Goal: Transaction & Acquisition: Purchase product/service

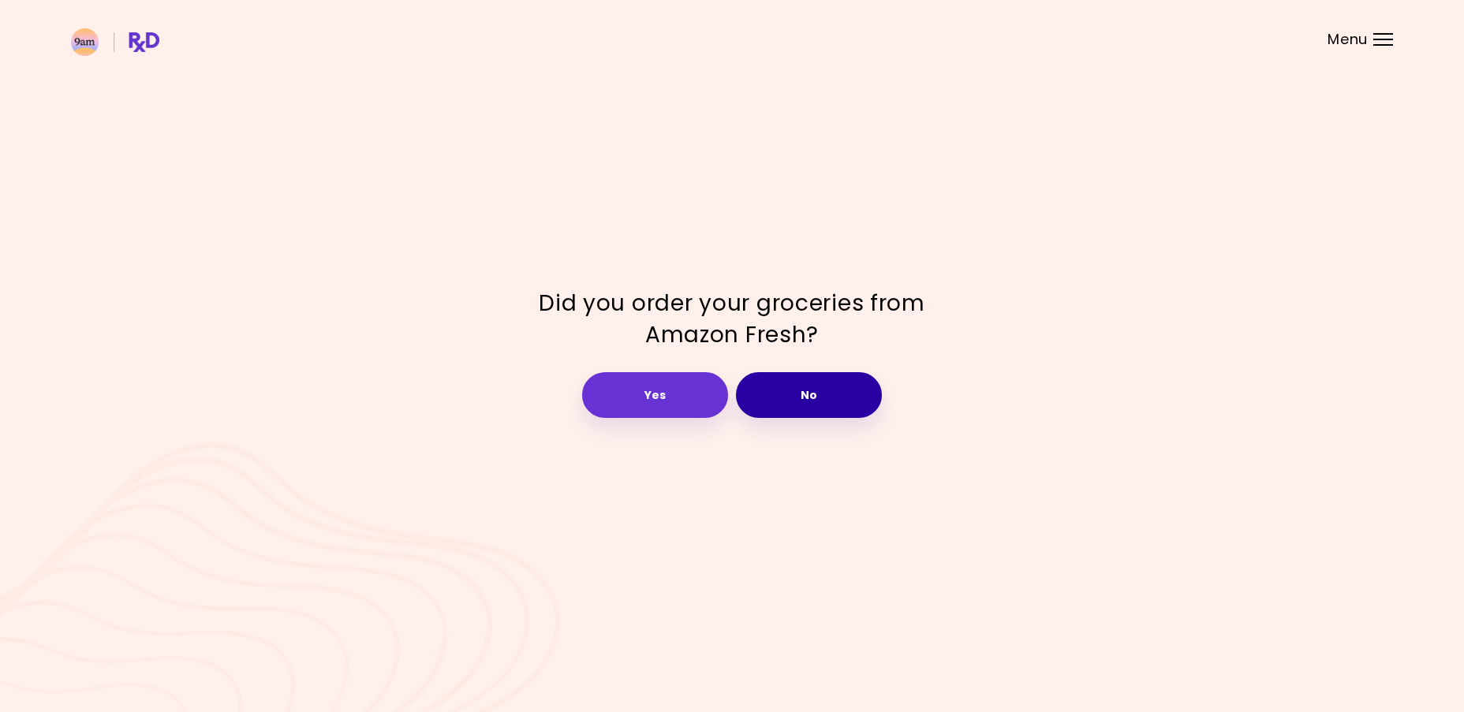
click at [794, 396] on button "No" at bounding box center [809, 395] width 146 height 46
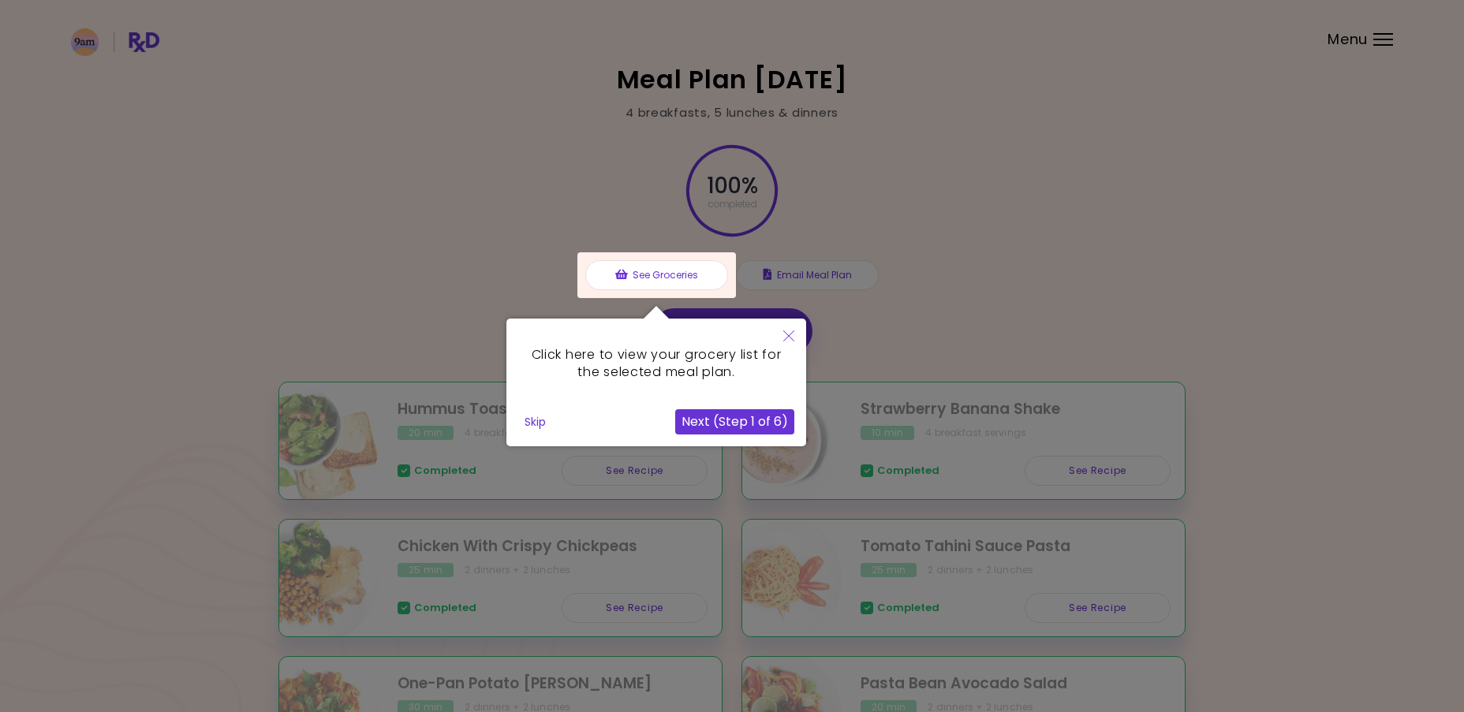
click at [788, 331] on icon "Close" at bounding box center [788, 336] width 11 height 11
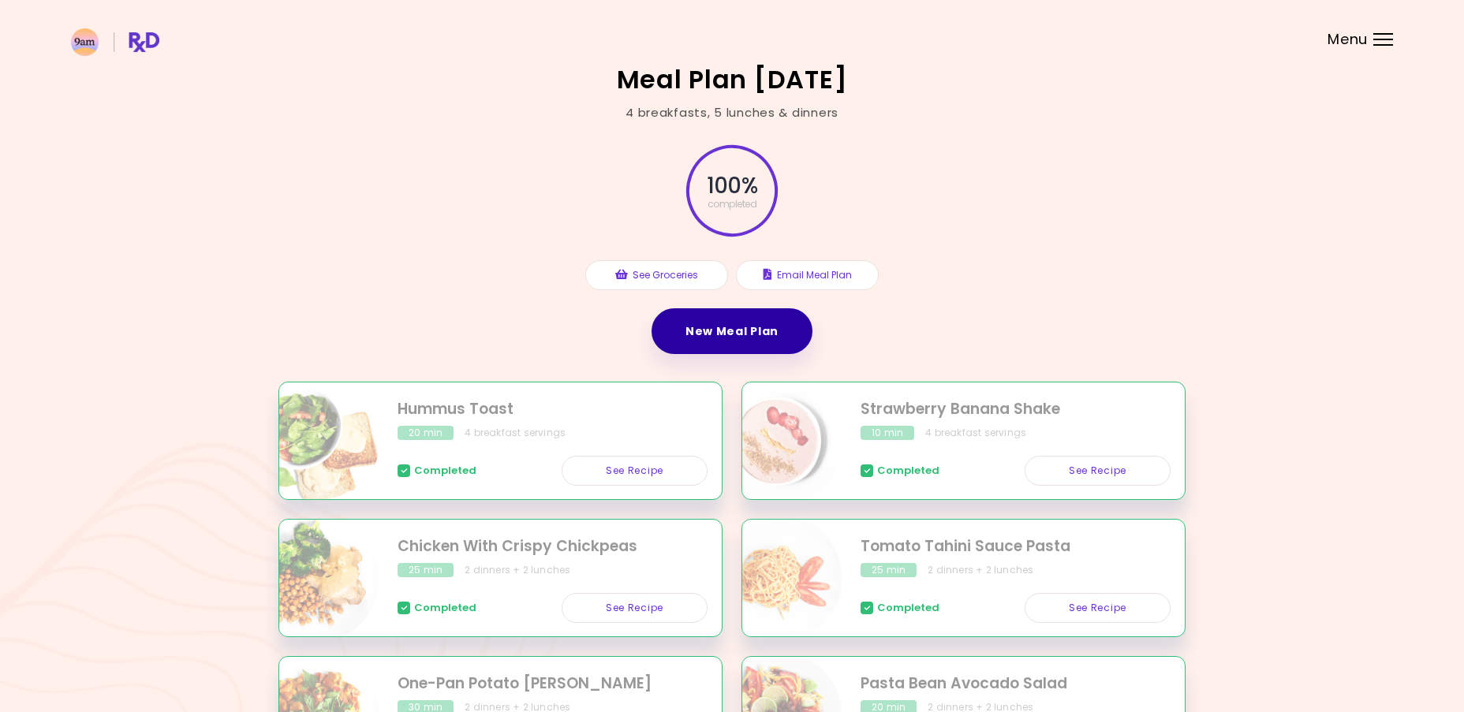
click at [745, 334] on link "New Meal Plan" at bounding box center [732, 331] width 161 height 46
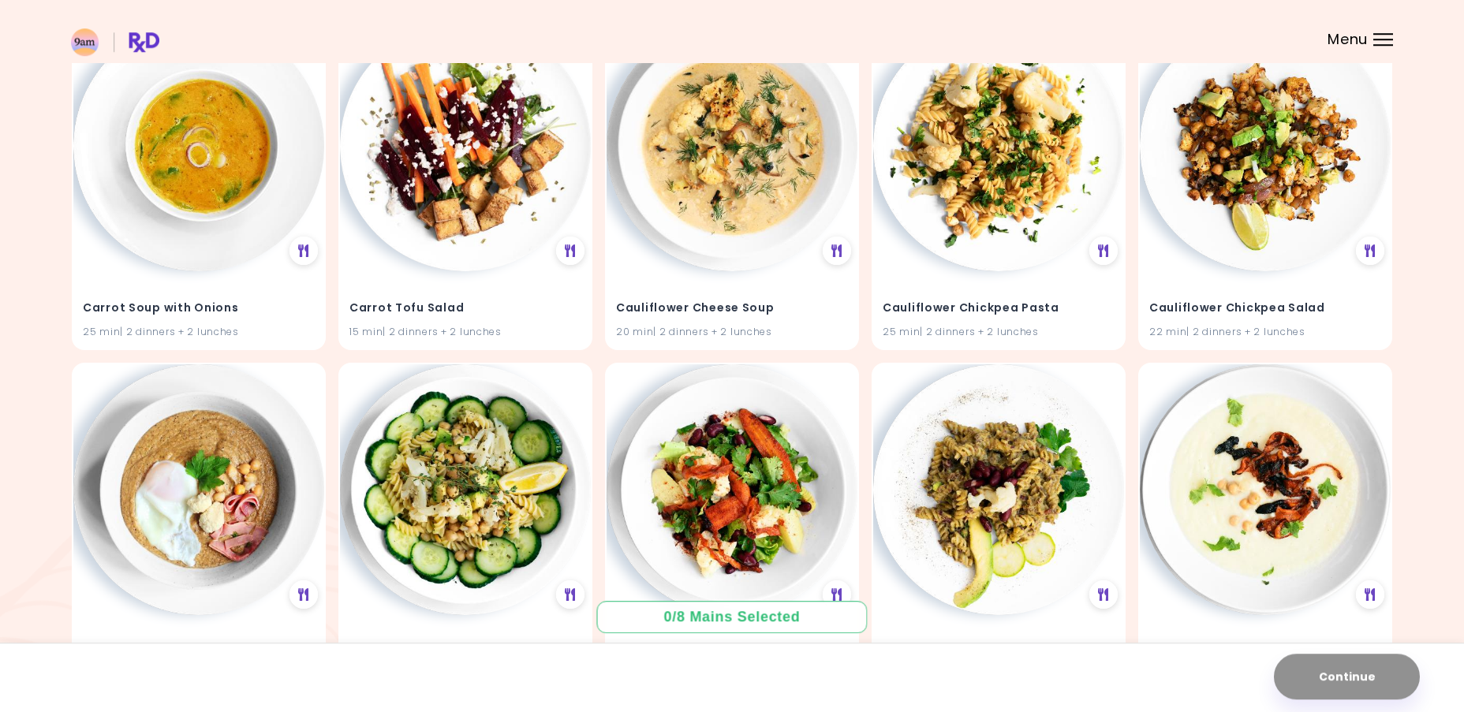
scroll to position [9149, 0]
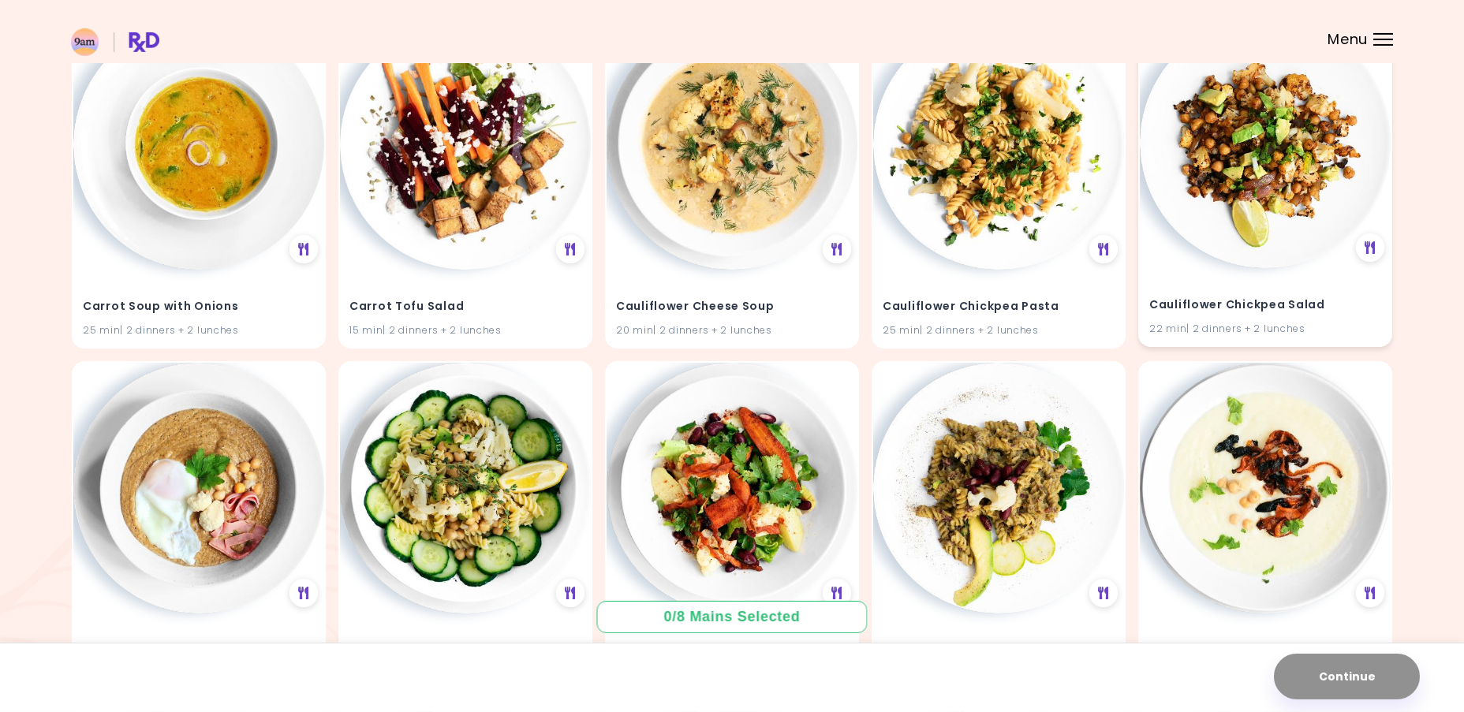
click at [1246, 220] on img at bounding box center [1265, 142] width 251 height 251
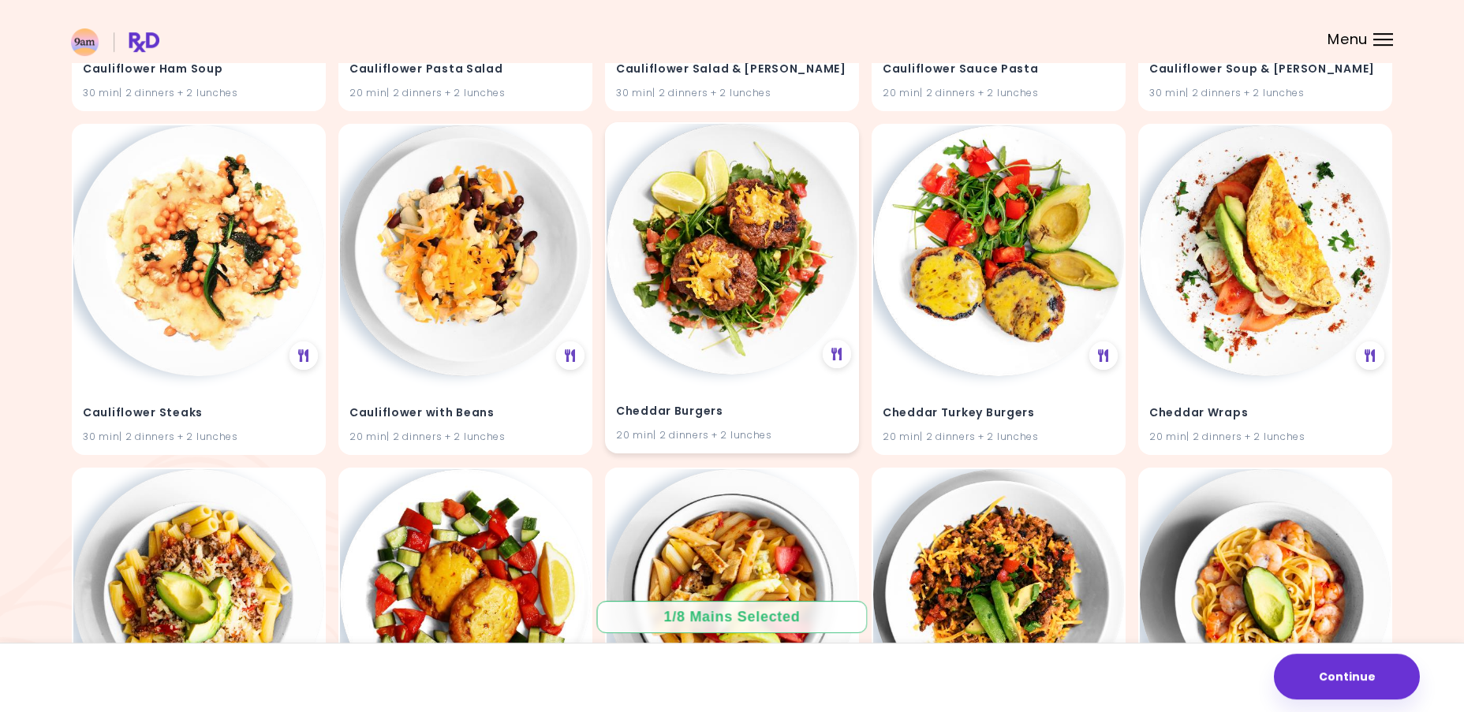
scroll to position [9731, 0]
click at [177, 334] on img at bounding box center [198, 248] width 251 height 251
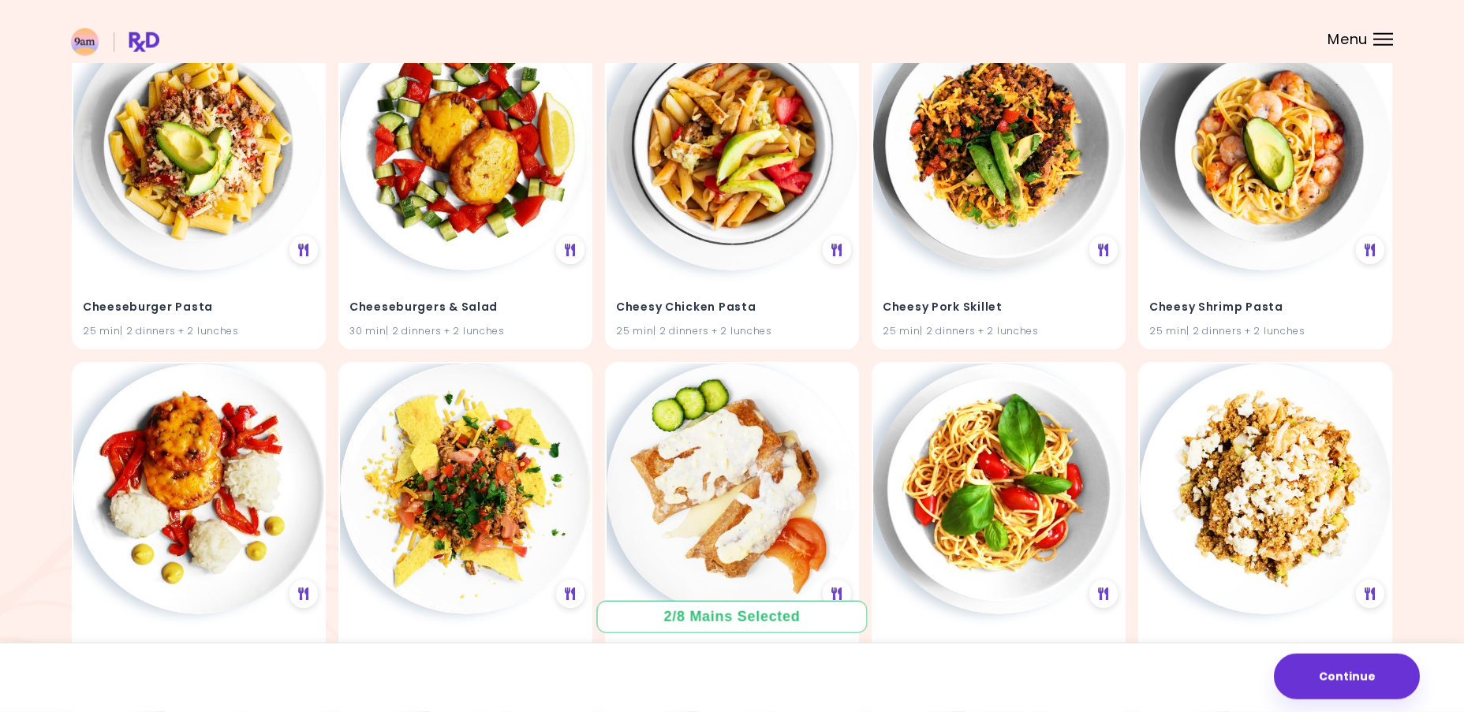
scroll to position [10138, 0]
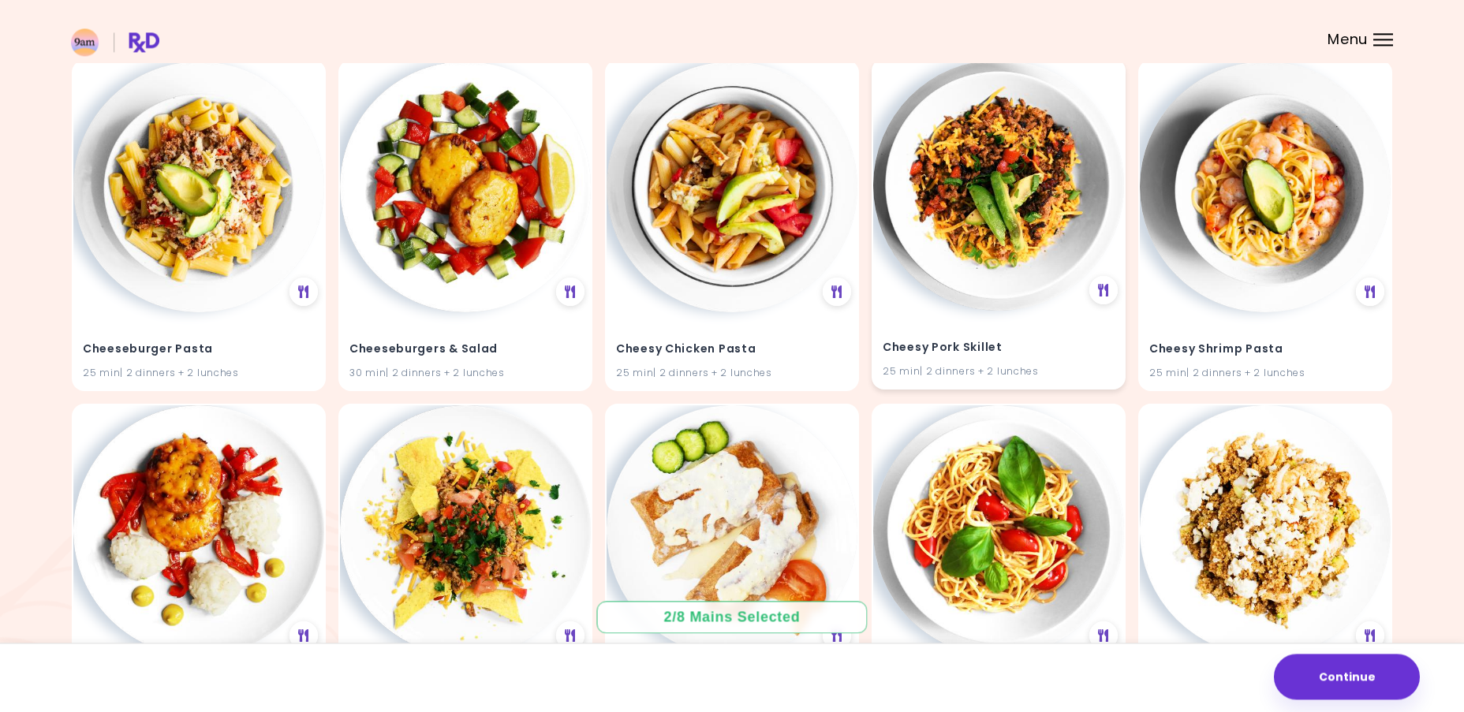
click at [962, 207] on img at bounding box center [998, 185] width 251 height 251
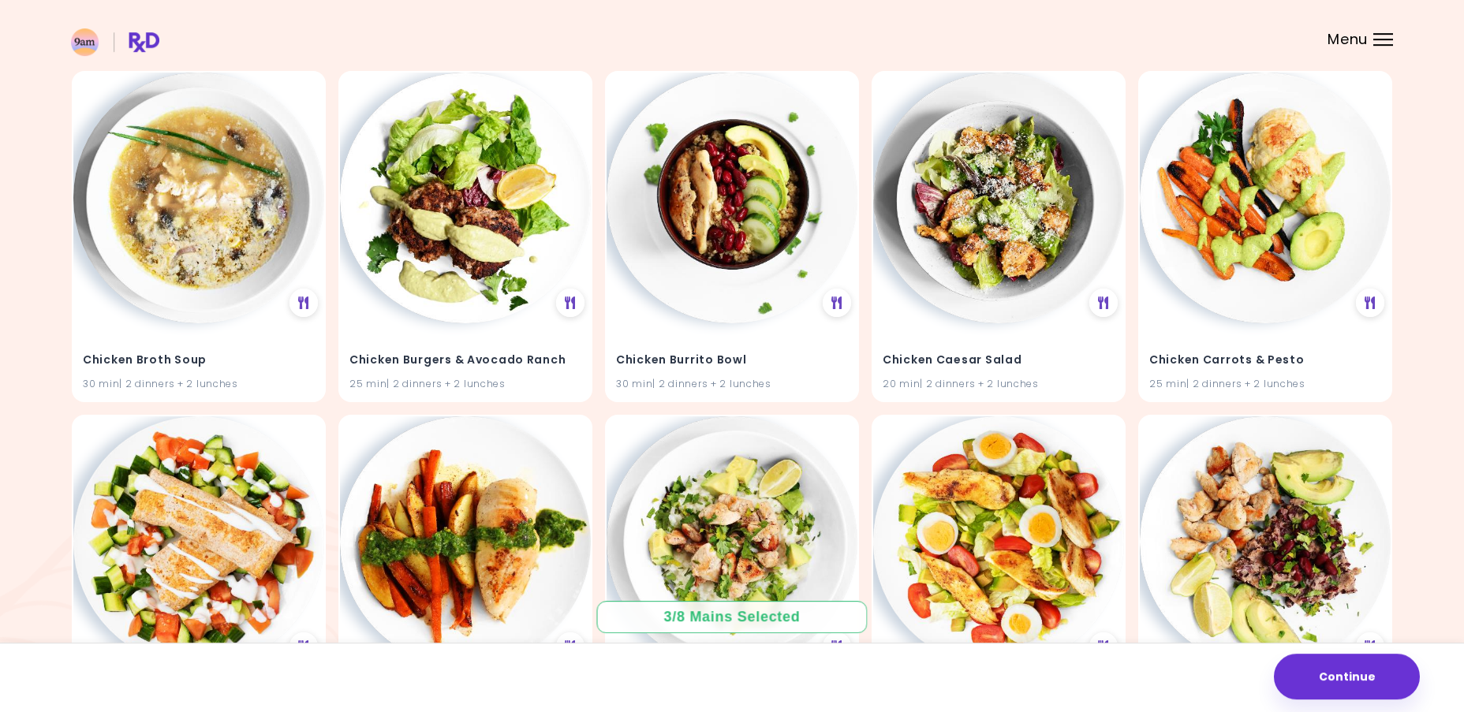
scroll to position [11498, 0]
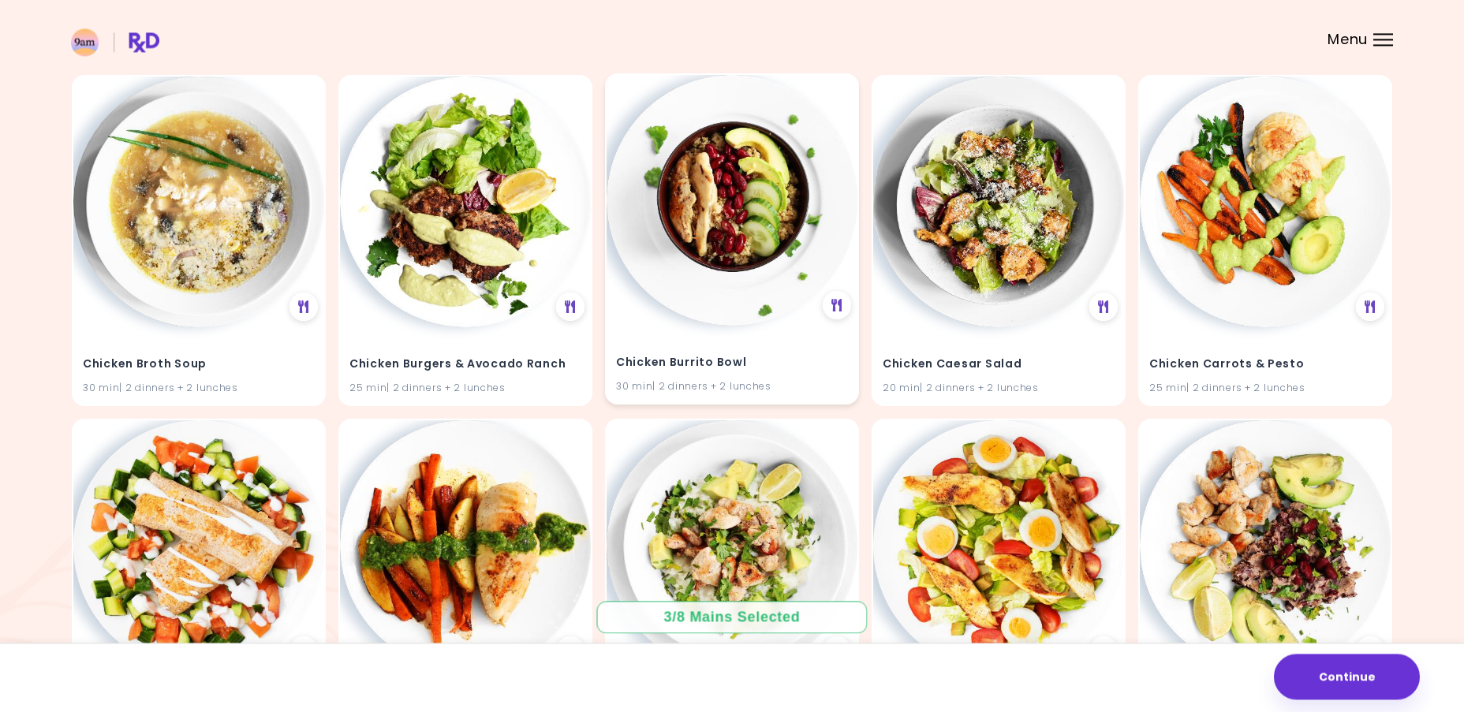
click at [703, 198] on img at bounding box center [732, 200] width 251 height 251
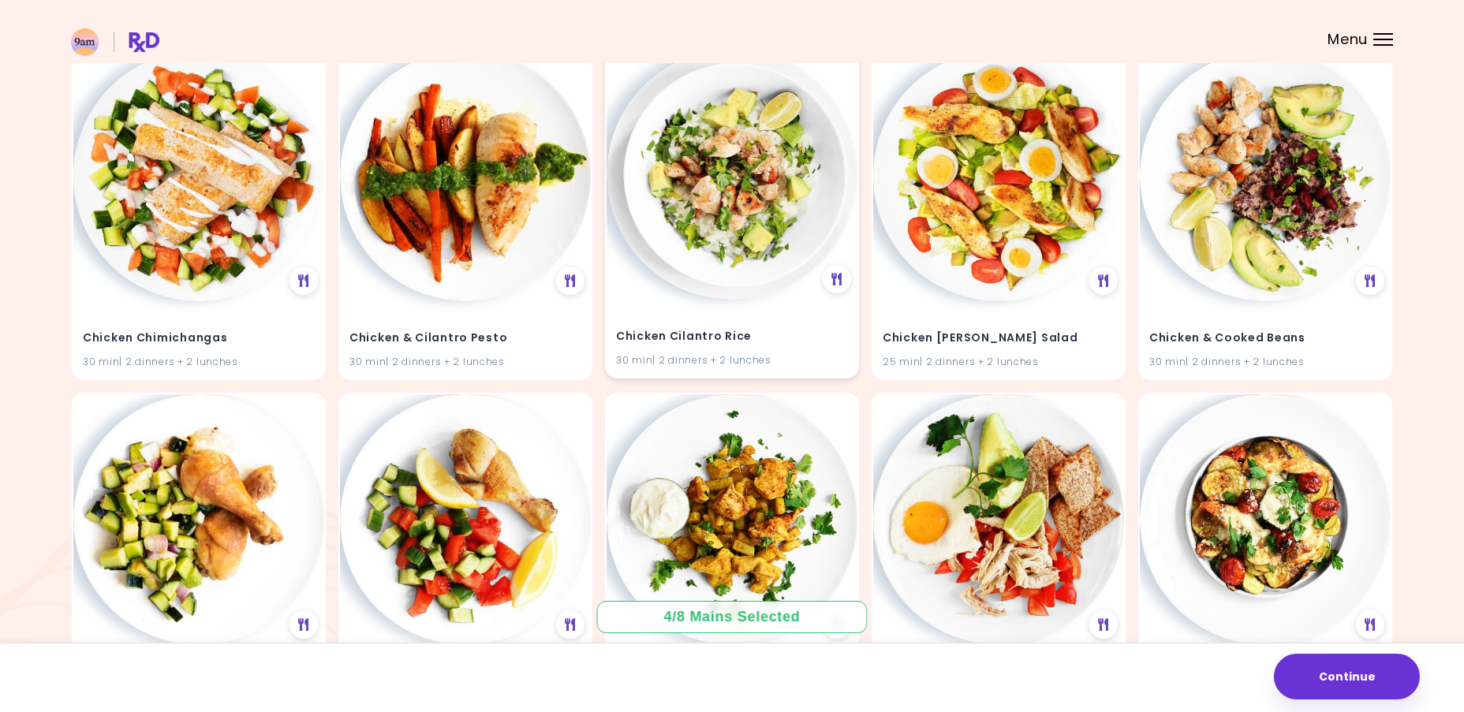
scroll to position [11867, 0]
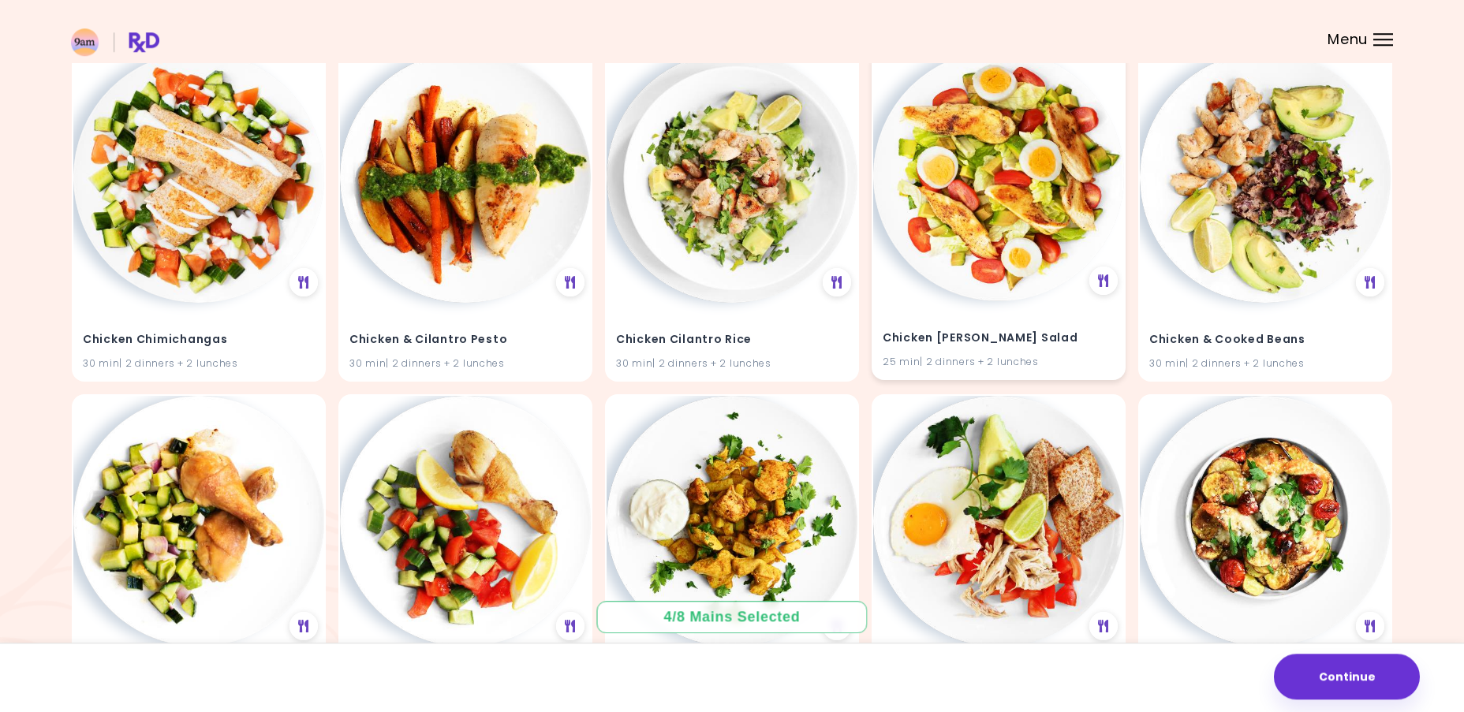
click at [977, 215] on img at bounding box center [998, 175] width 251 height 251
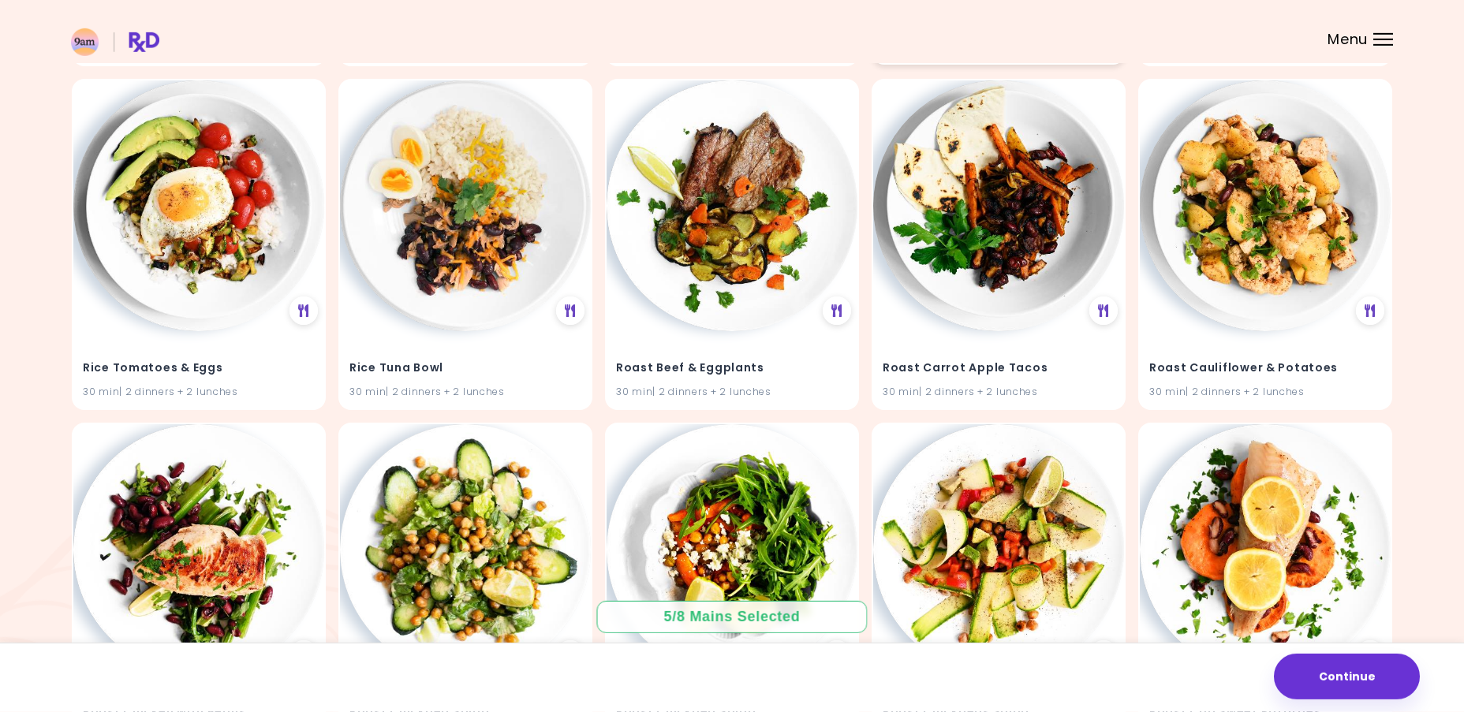
scroll to position [33842, 0]
click at [742, 260] on img at bounding box center [732, 205] width 251 height 251
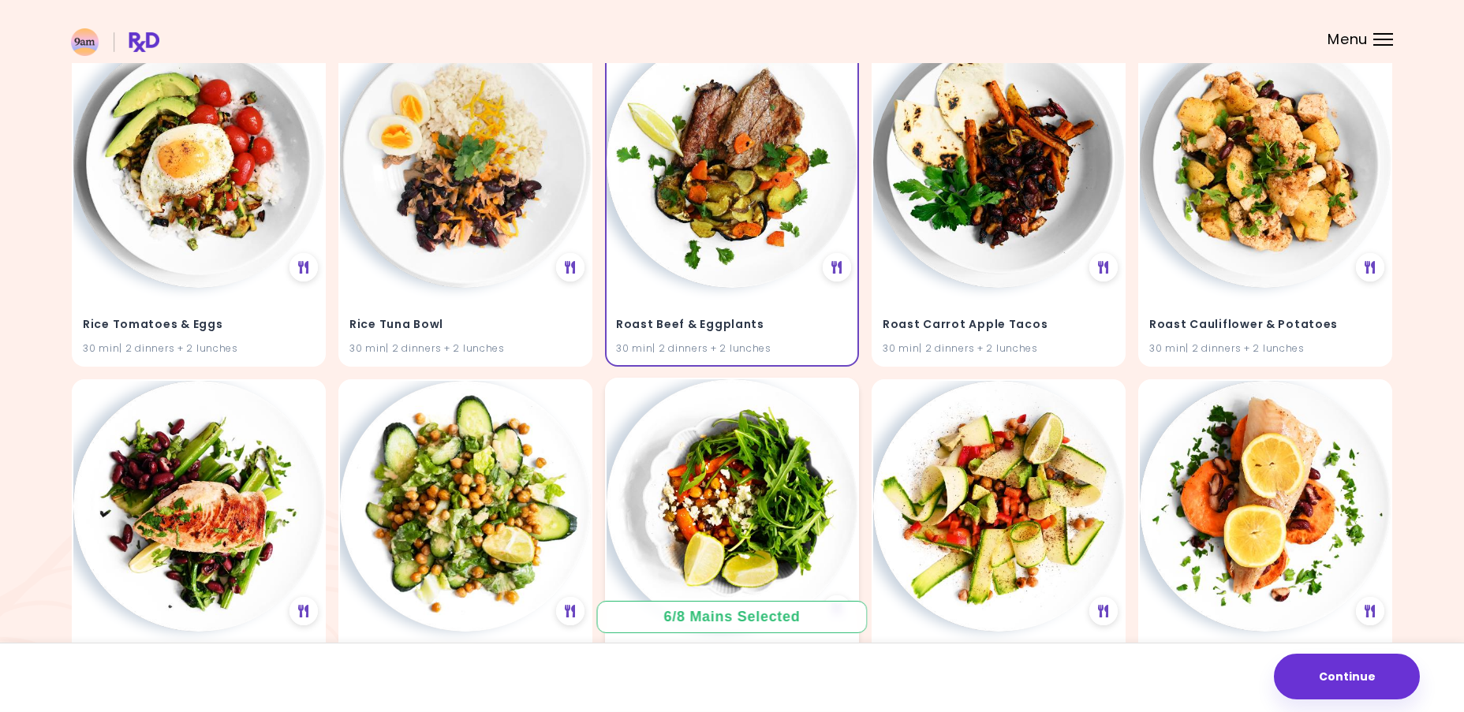
scroll to position [33882, 0]
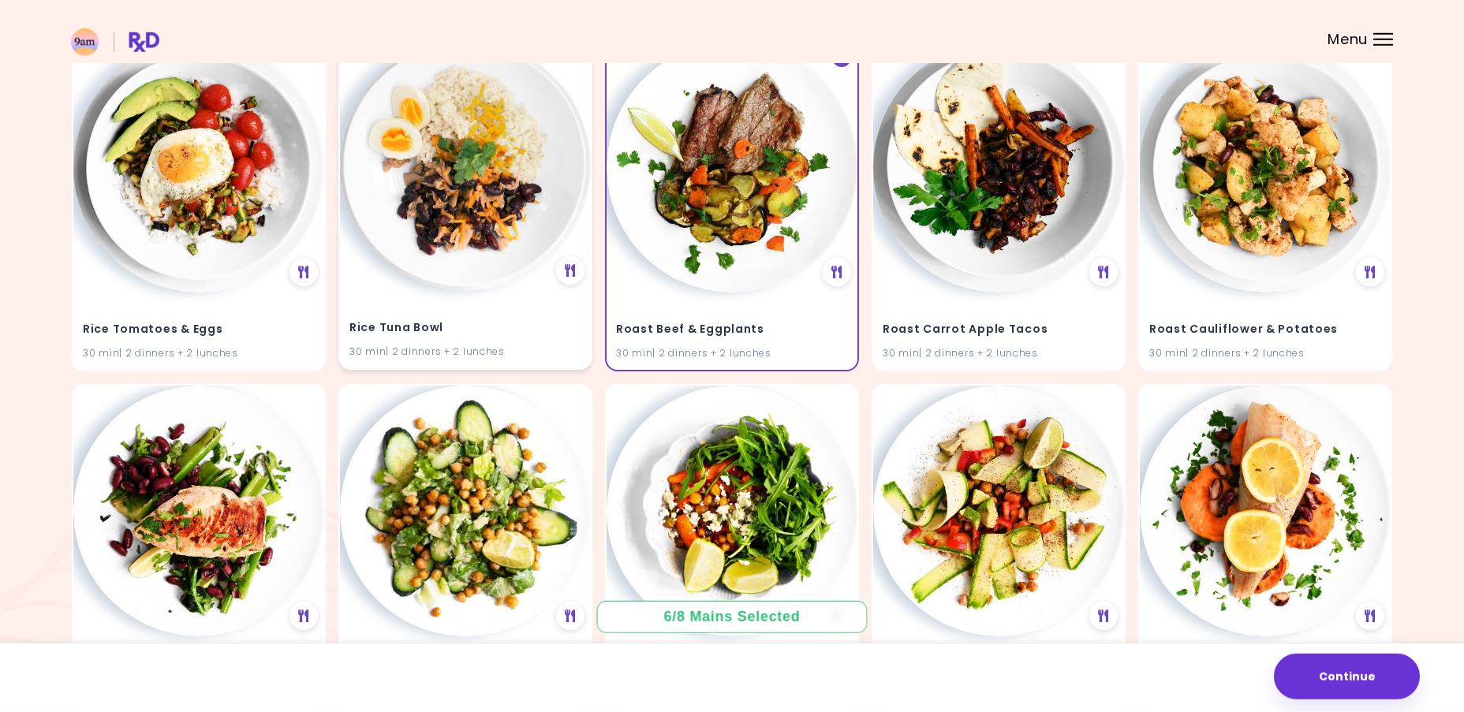
click at [470, 242] on img at bounding box center [465, 165] width 251 height 251
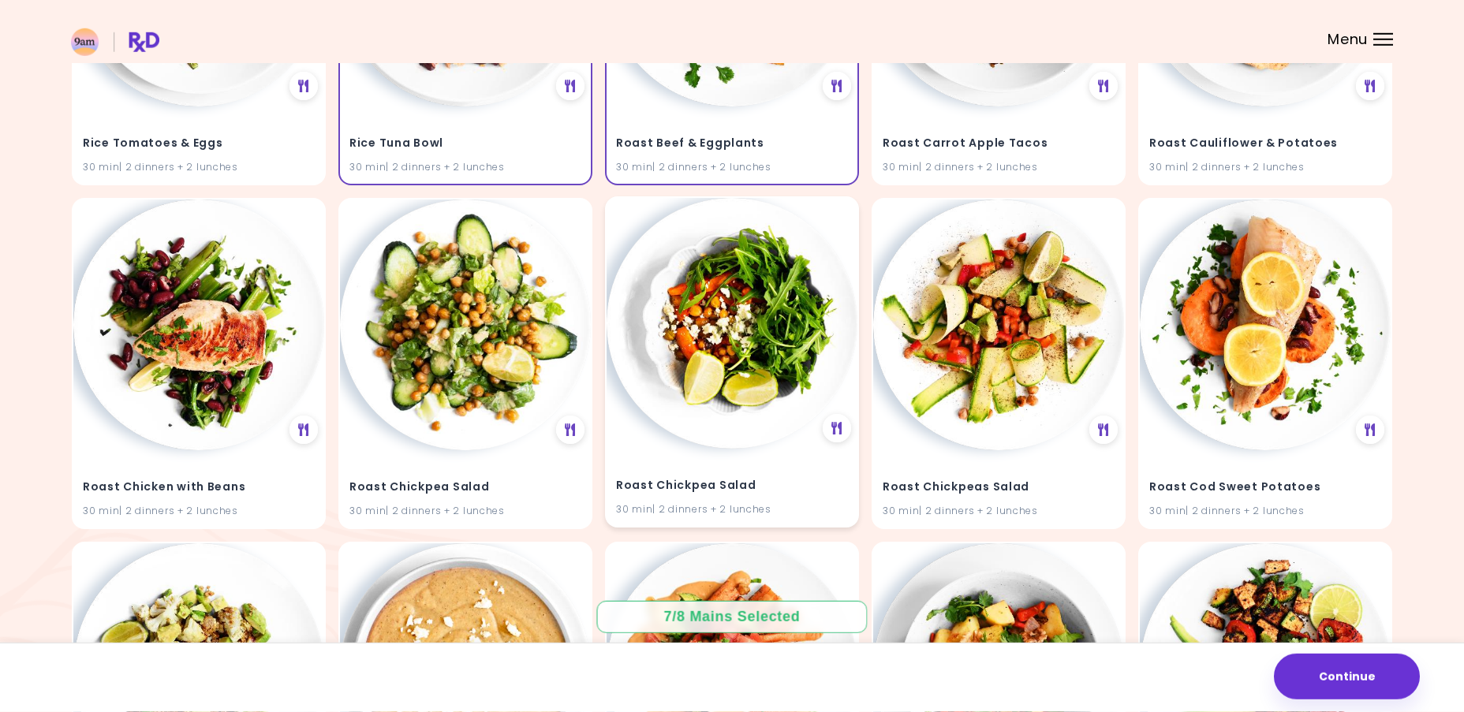
scroll to position [34092, 0]
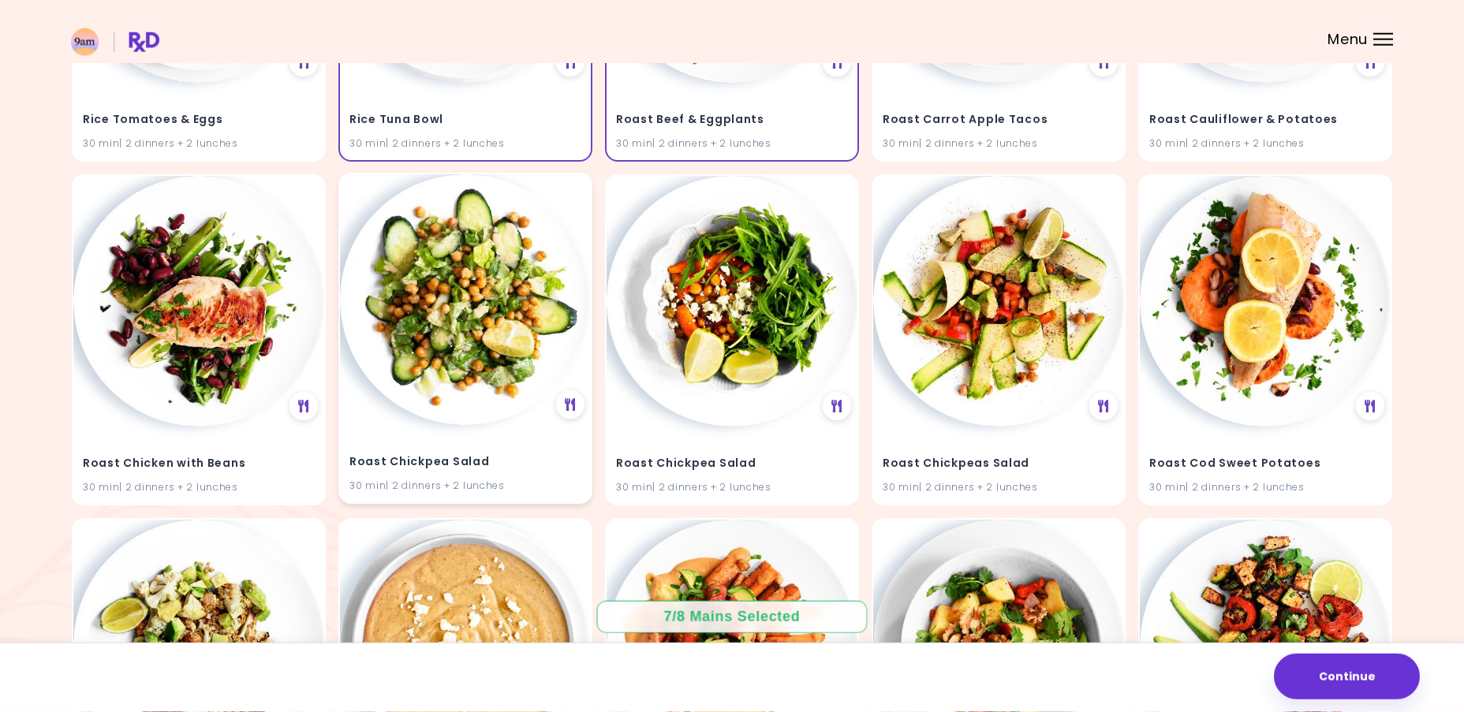
click at [458, 302] on img at bounding box center [465, 299] width 251 height 251
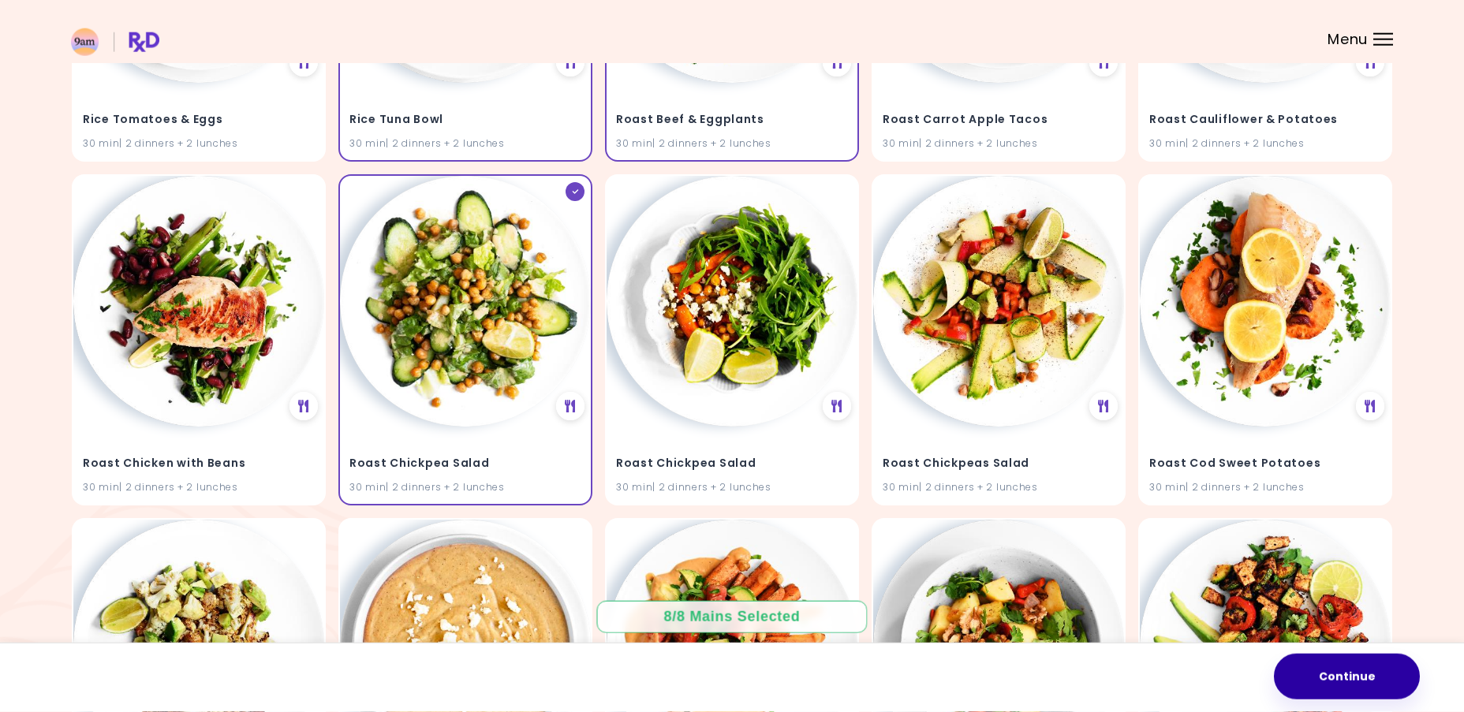
click at [1342, 687] on button "Continue" at bounding box center [1347, 677] width 146 height 46
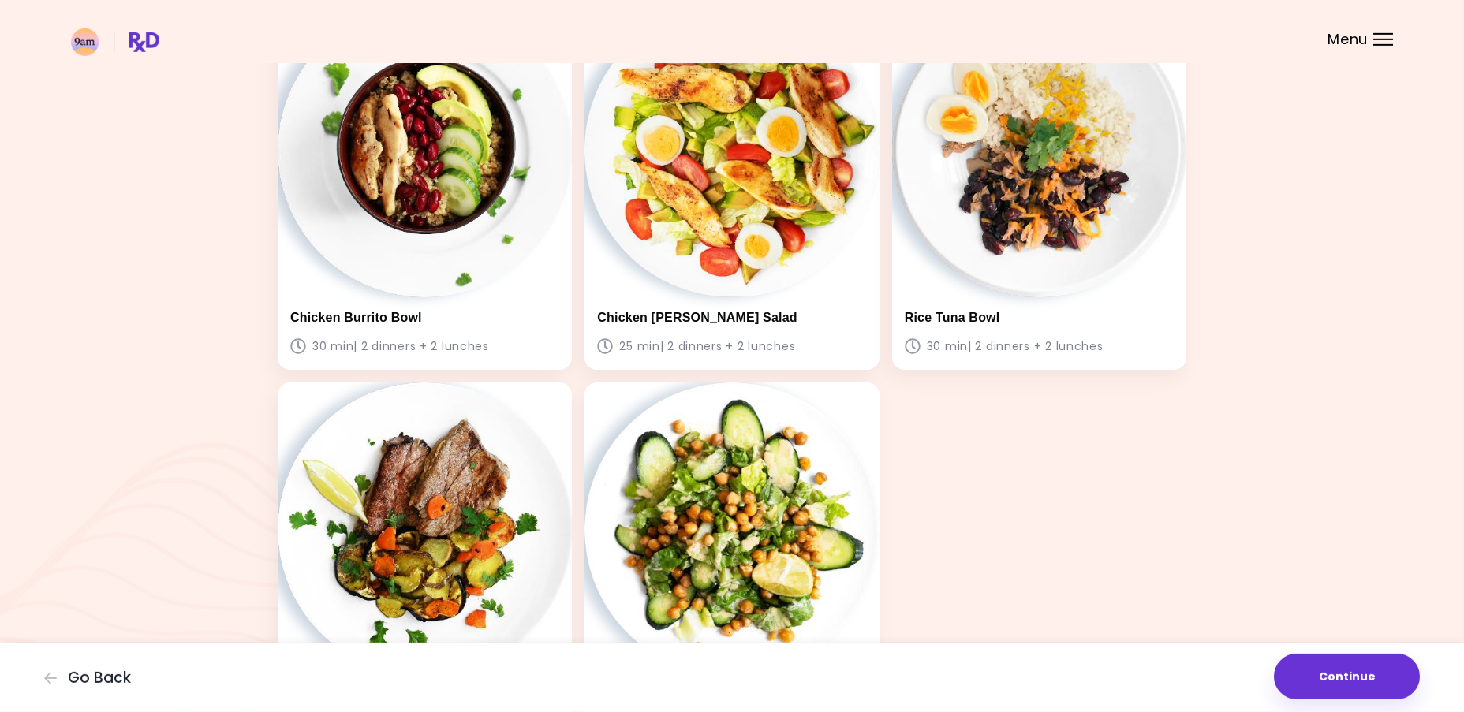
scroll to position [705, 0]
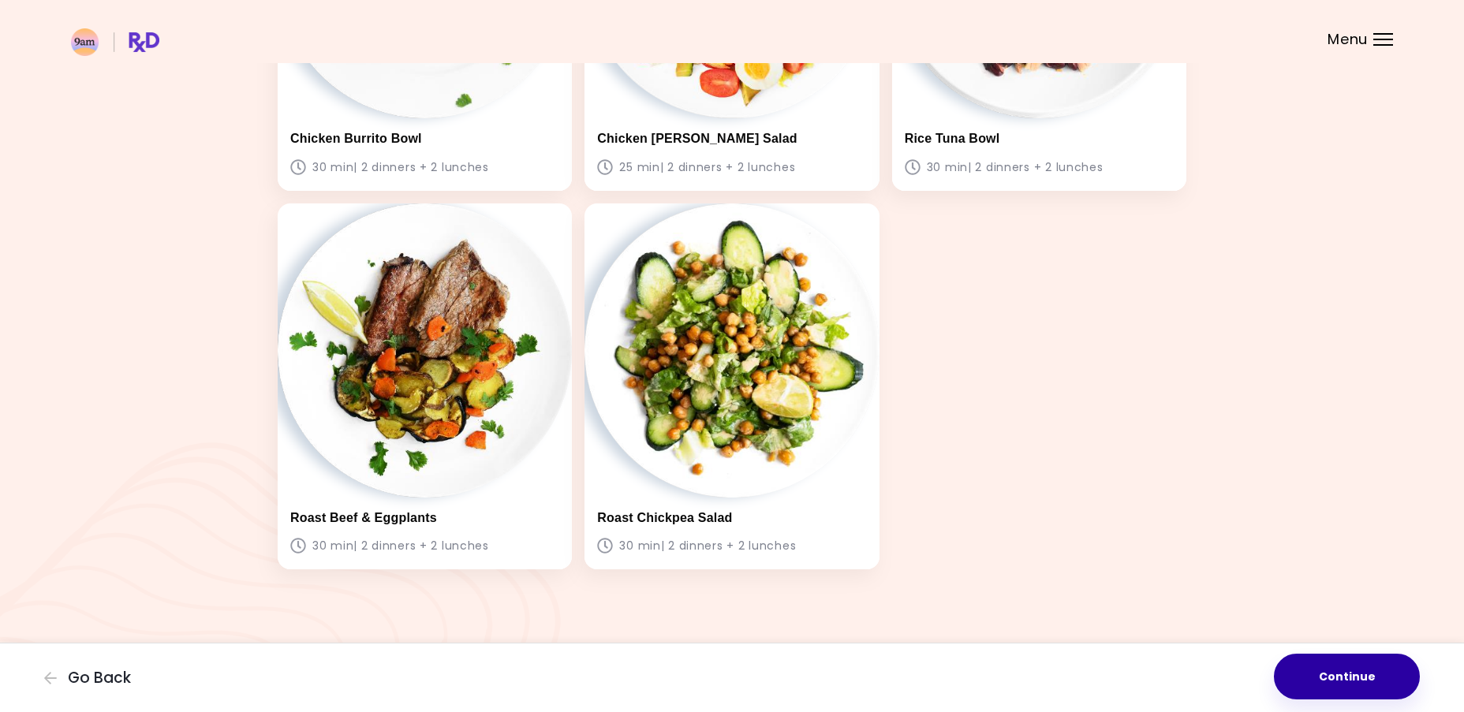
click at [1357, 674] on button "Continue" at bounding box center [1347, 677] width 146 height 46
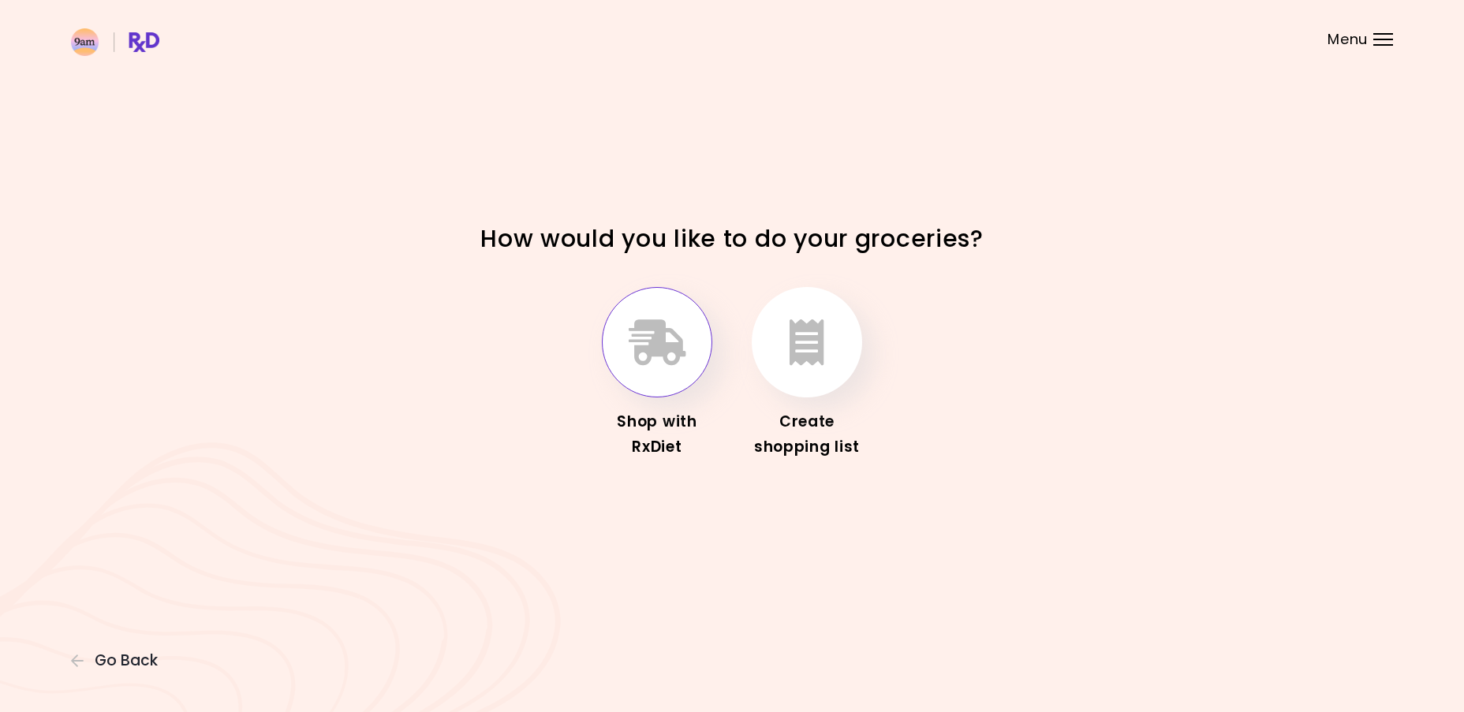
click at [643, 358] on icon "button" at bounding box center [658, 342] width 58 height 46
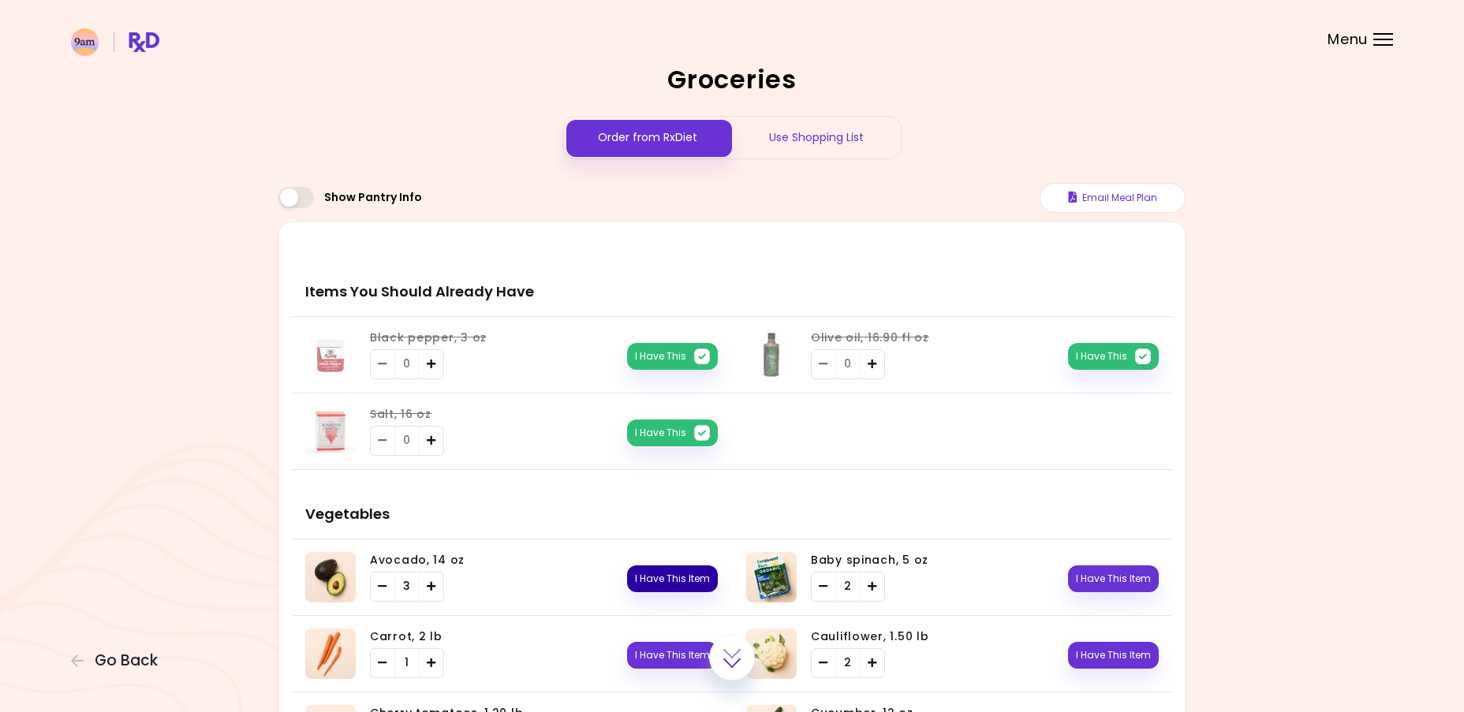
click at [669, 588] on button "I Have This Item" at bounding box center [672, 579] width 91 height 27
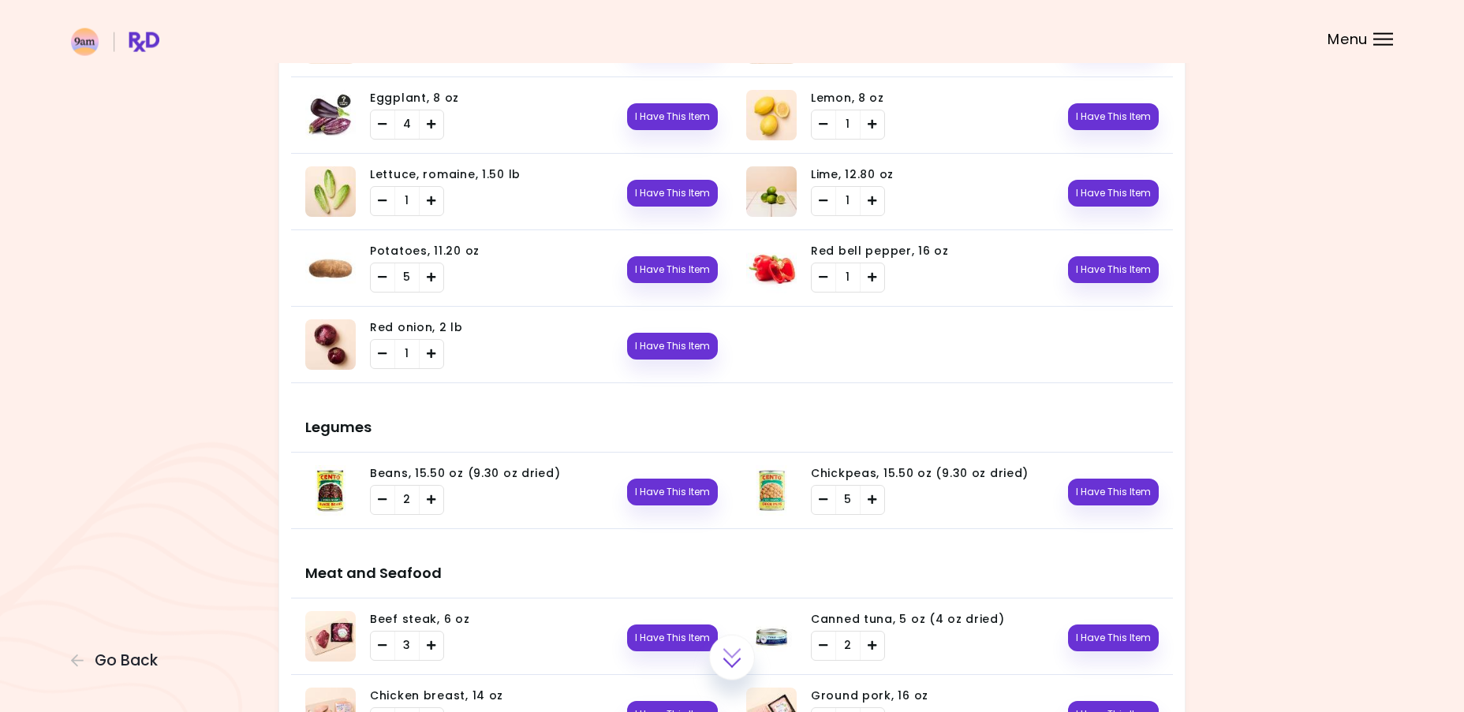
scroll to position [701, 0]
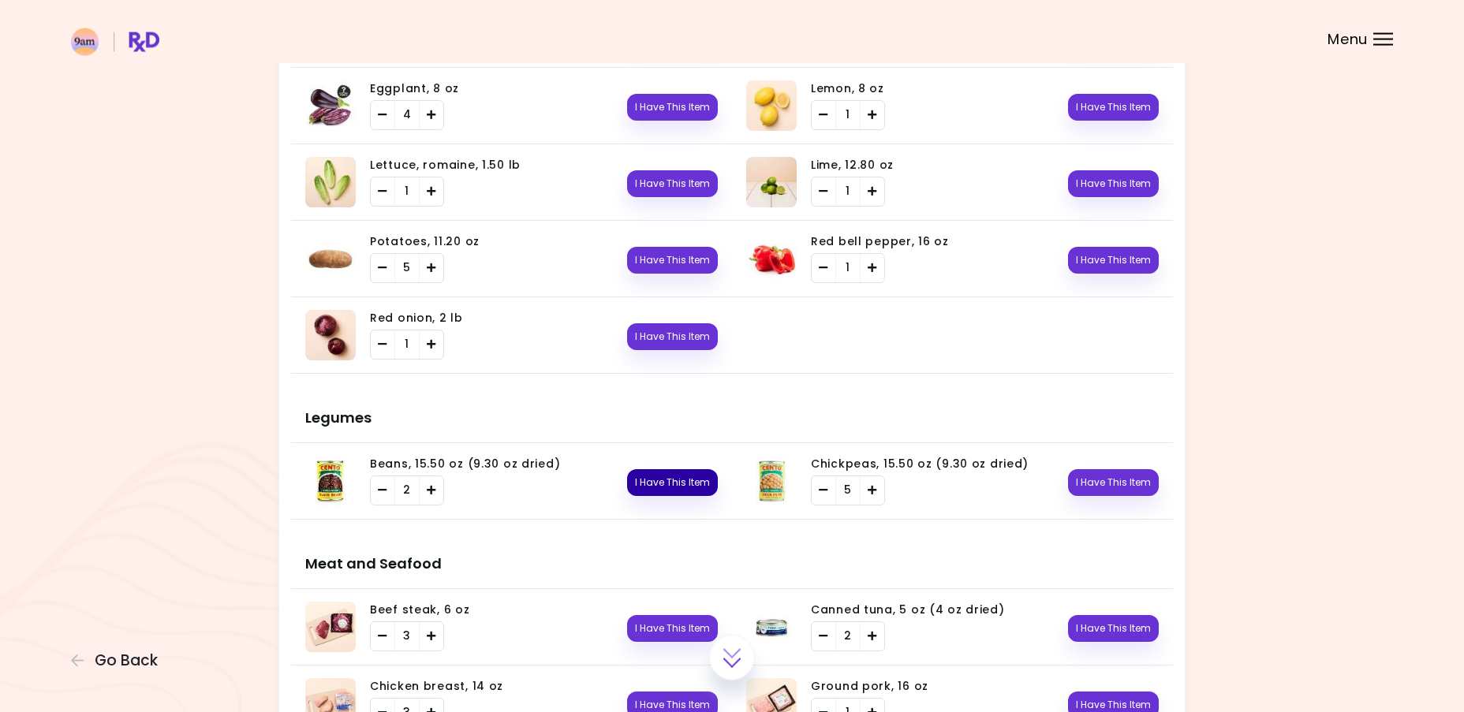
click at [675, 483] on button "I Have This Item" at bounding box center [672, 482] width 91 height 27
click at [1134, 487] on button "I Have This Item" at bounding box center [1113, 482] width 91 height 27
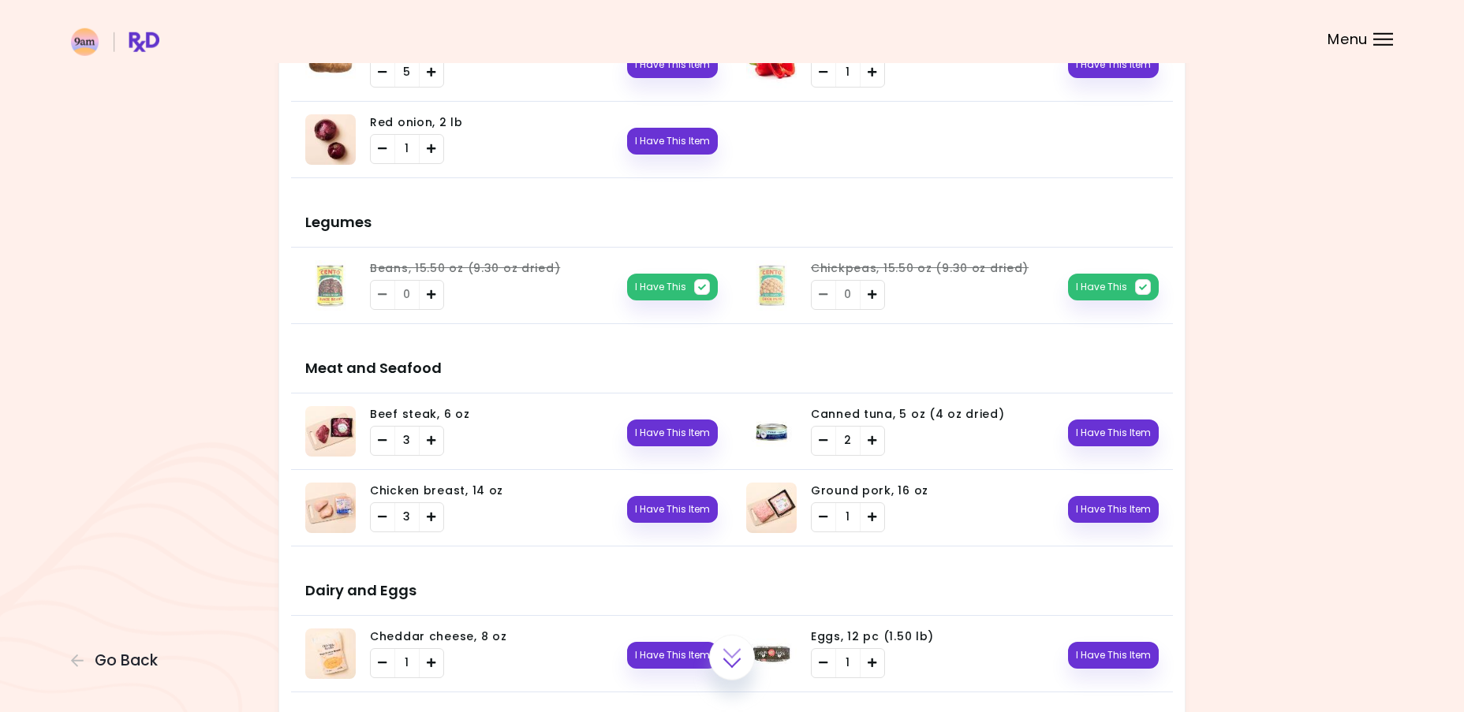
scroll to position [898, 0]
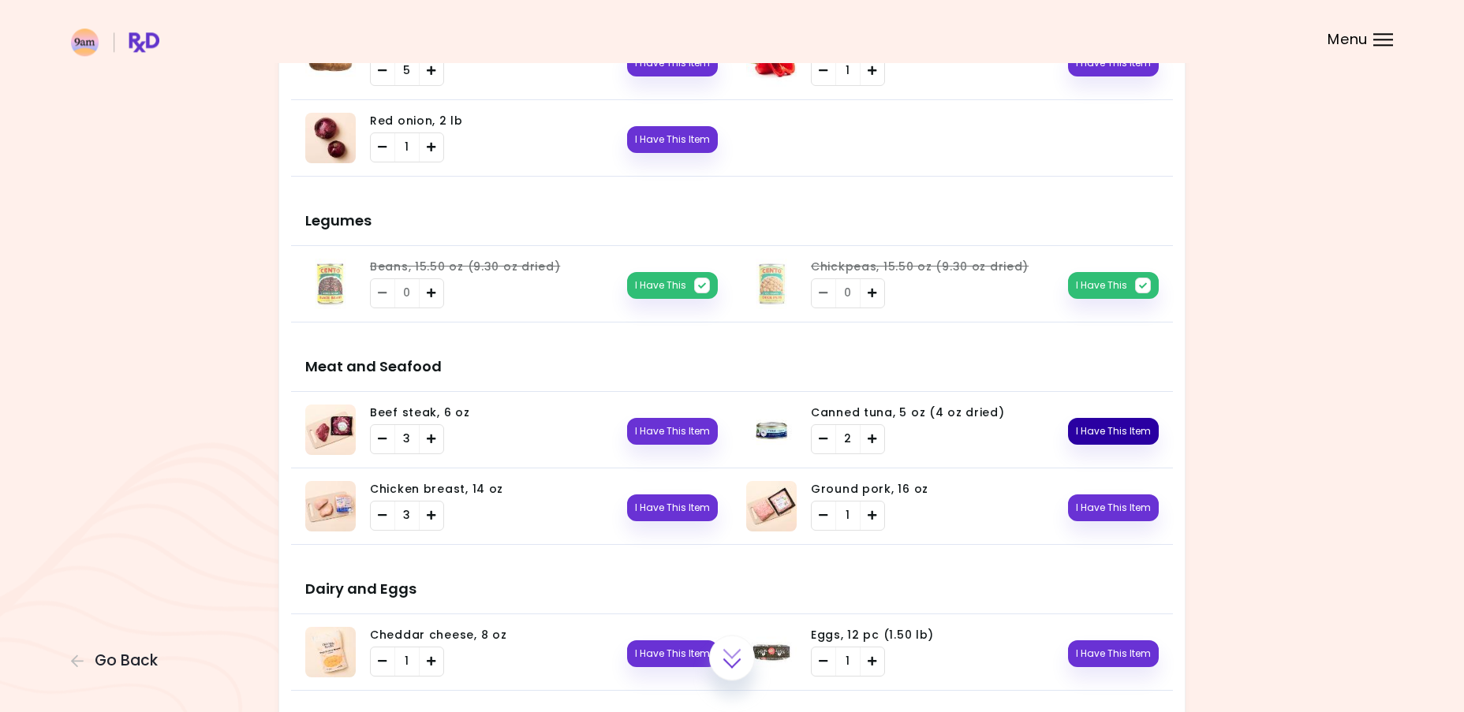
click at [1100, 424] on button "I Have This Item" at bounding box center [1113, 431] width 91 height 27
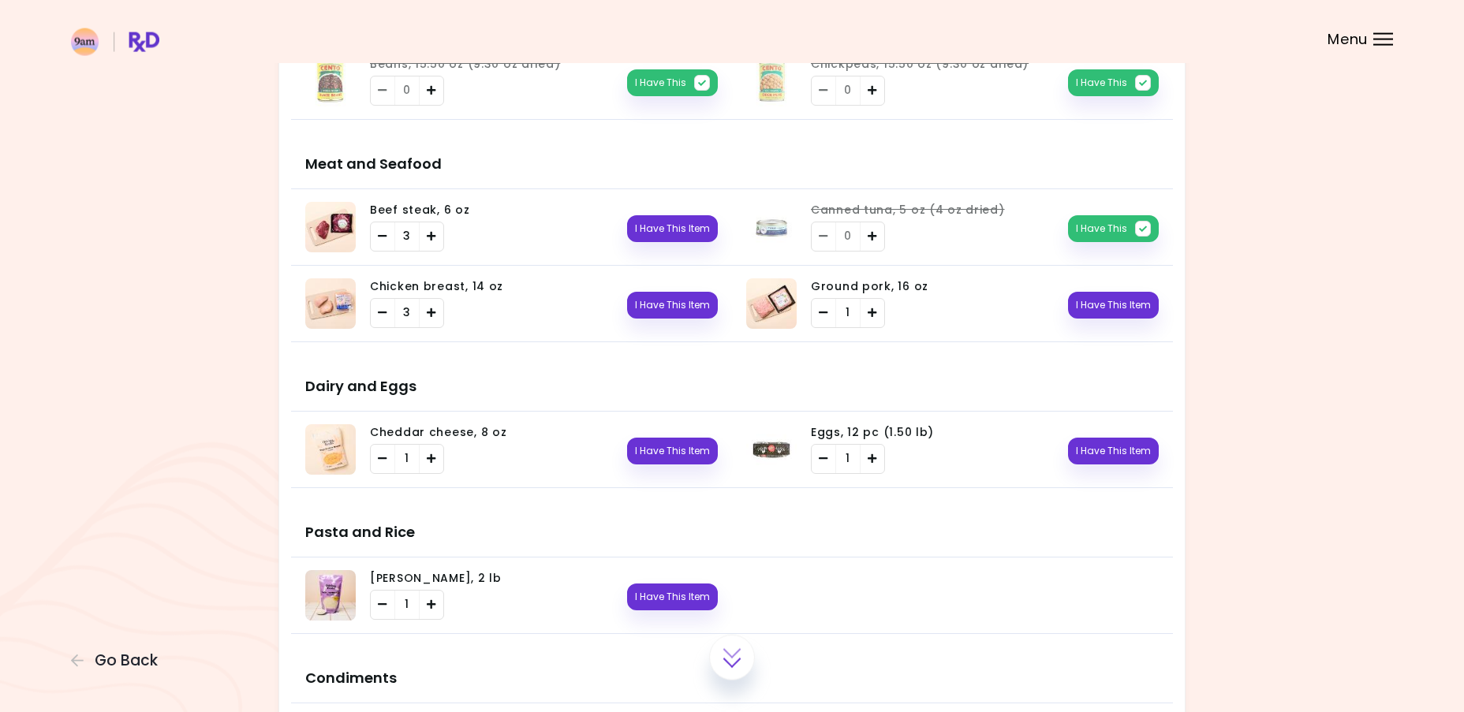
scroll to position [1115, 0]
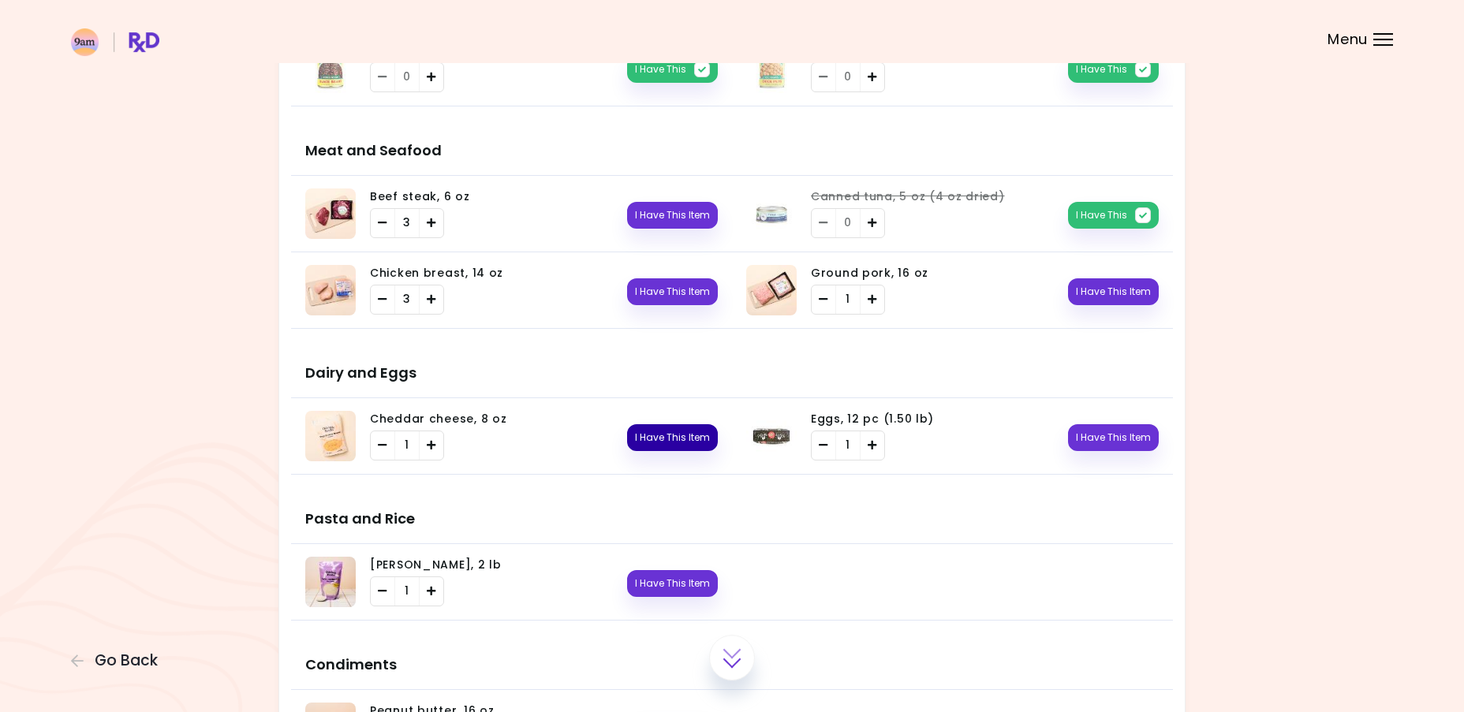
click at [681, 440] on button "I Have This Item" at bounding box center [672, 437] width 91 height 27
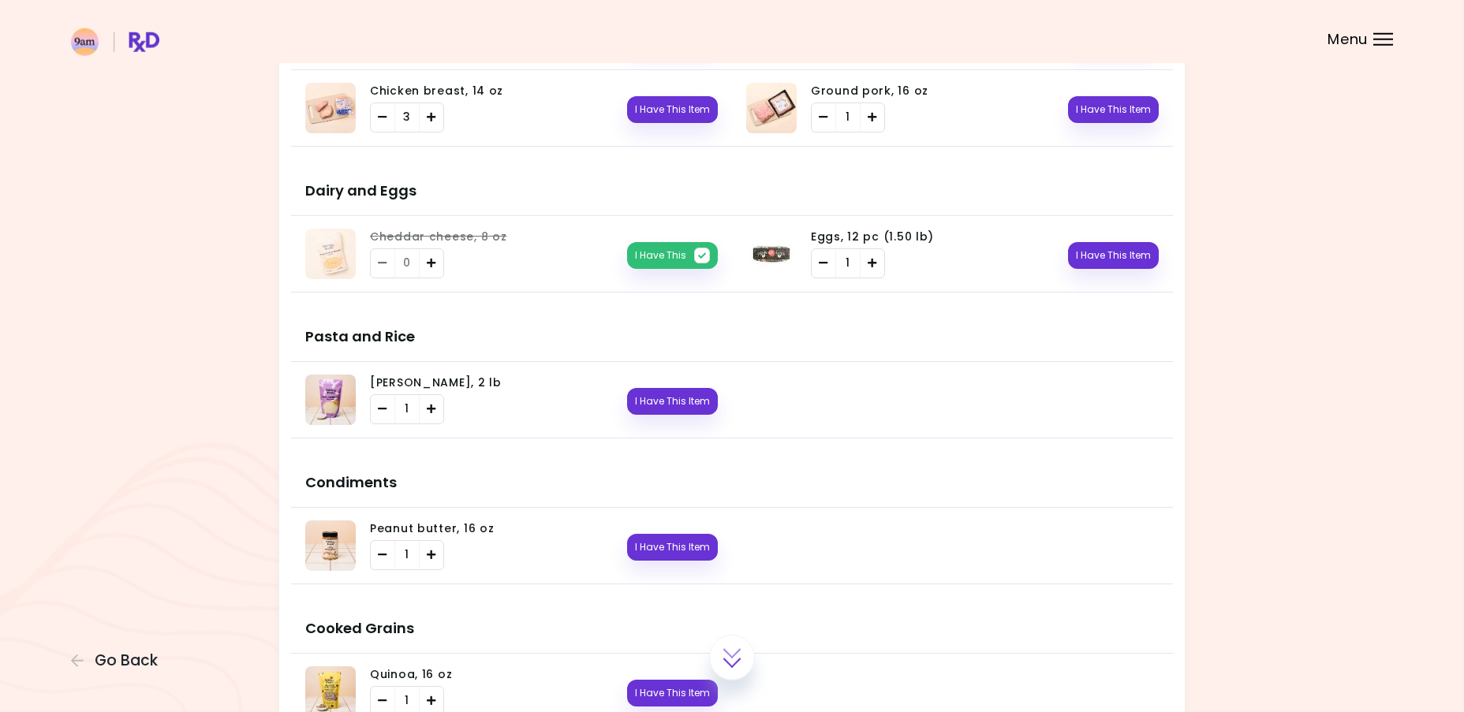
scroll to position [1308, 0]
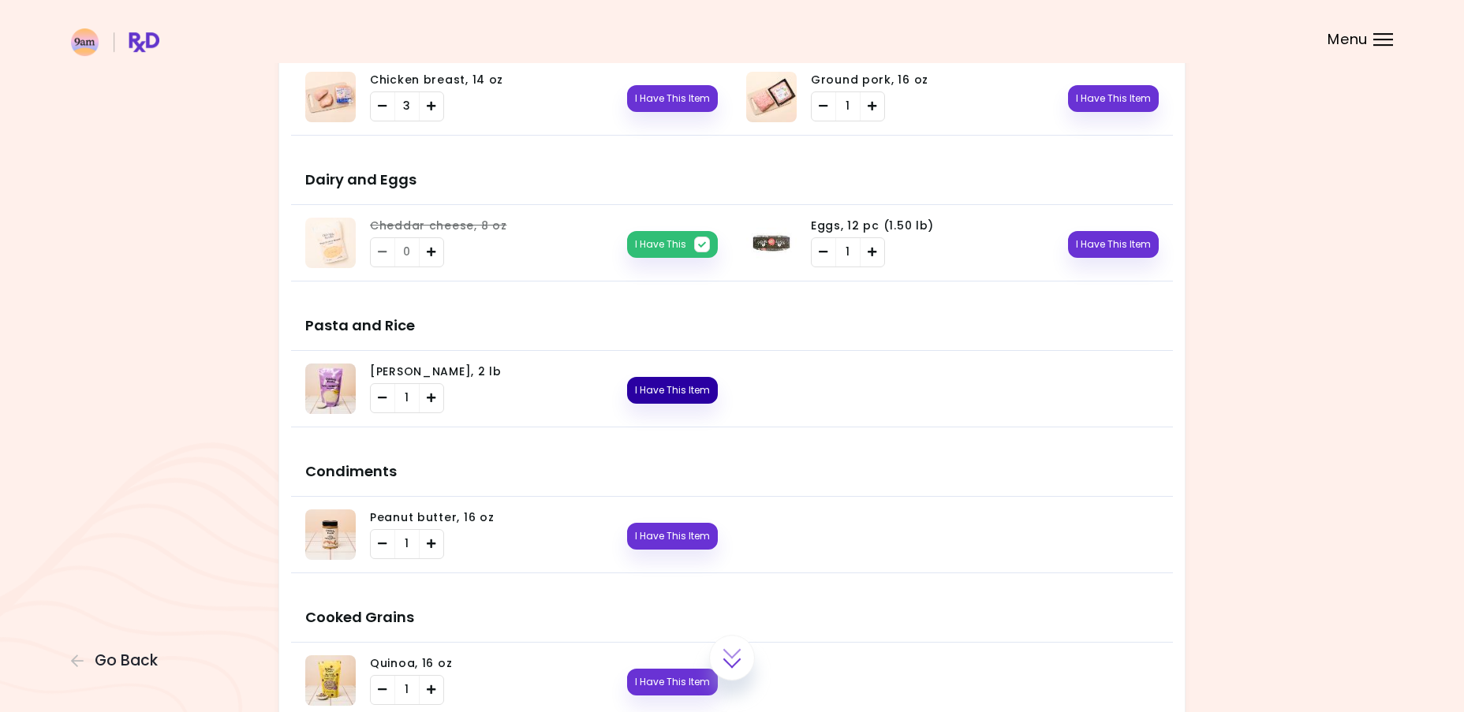
click at [697, 391] on button "I Have This Item" at bounding box center [672, 390] width 91 height 27
click at [697, 391] on icon "button" at bounding box center [702, 391] width 16 height 16
click at [667, 538] on button "I Have This Item" at bounding box center [672, 536] width 91 height 27
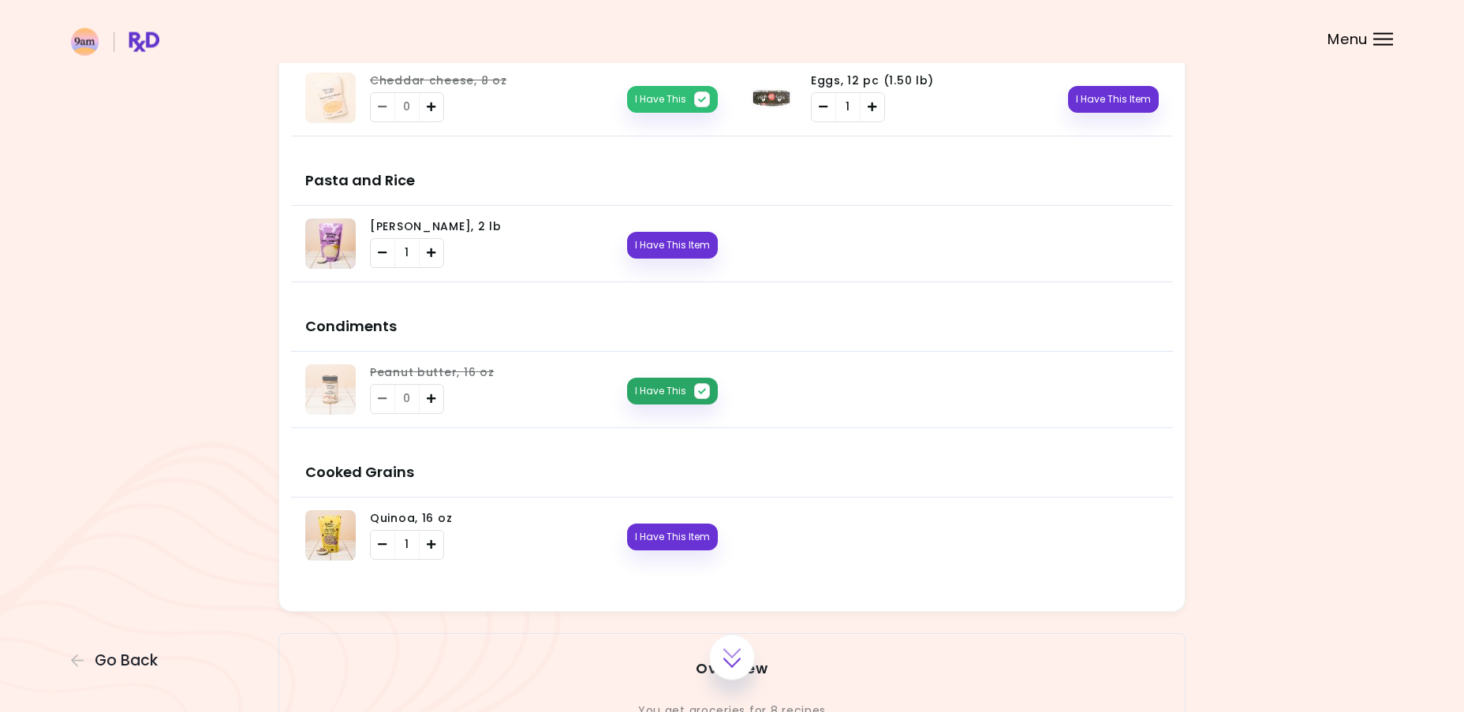
scroll to position [1471, 0]
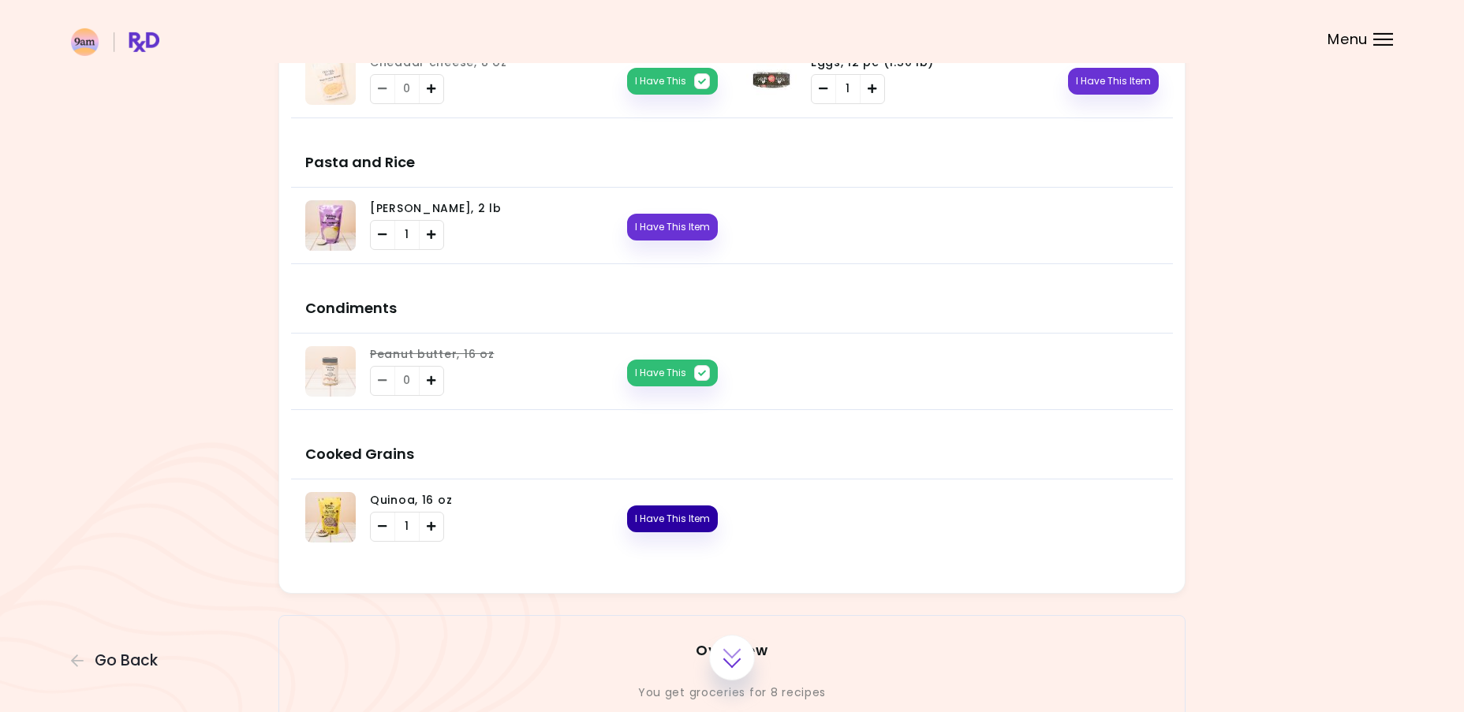
click at [664, 515] on button "I Have This Item" at bounding box center [672, 519] width 91 height 27
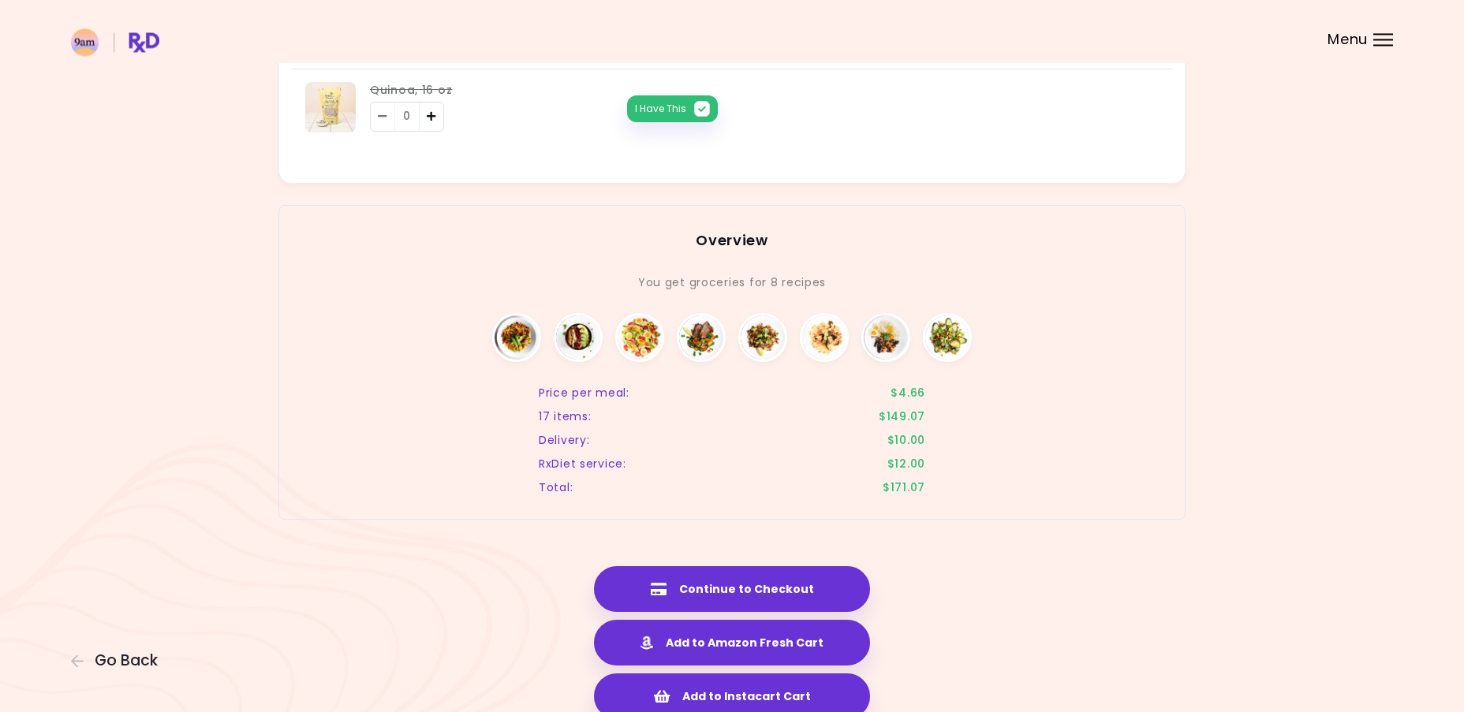
scroll to position [1880, 0]
